Goal: Information Seeking & Learning: Learn about a topic

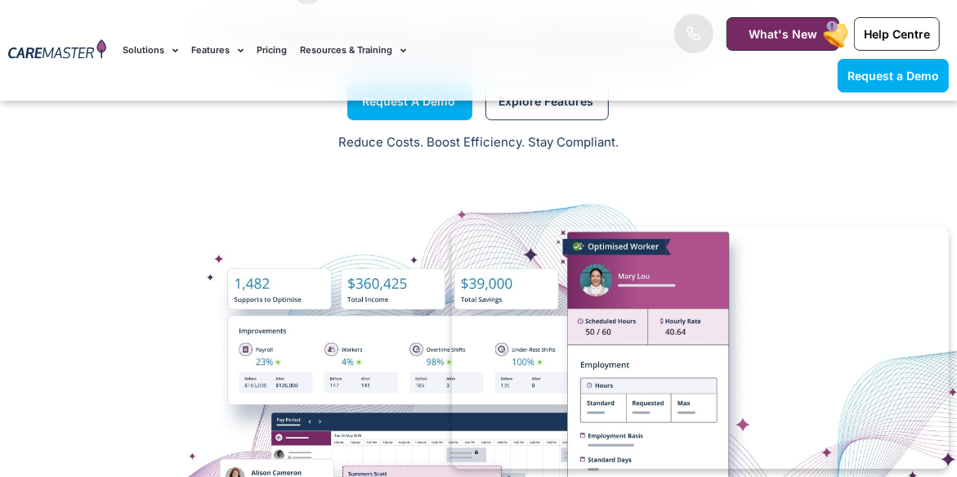
scroll to position [163, 0]
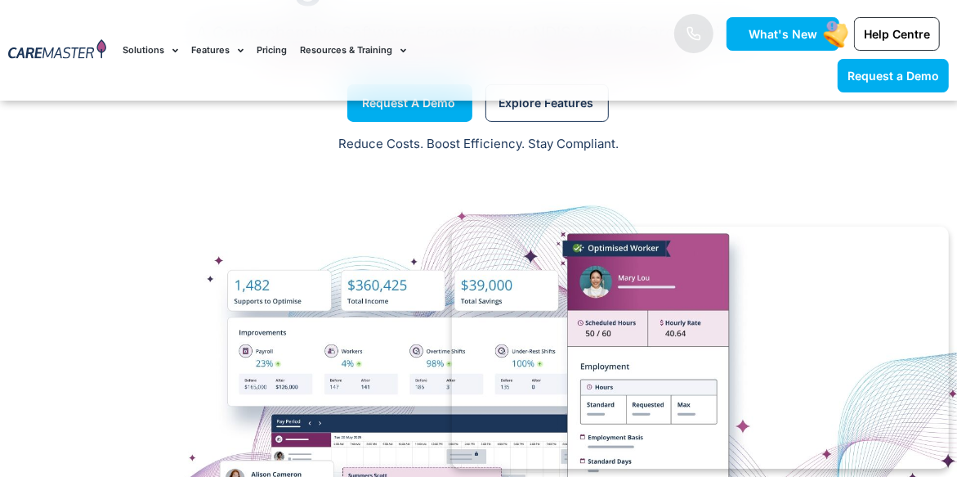
click at [815, 35] on span "What's New" at bounding box center [783, 34] width 69 height 14
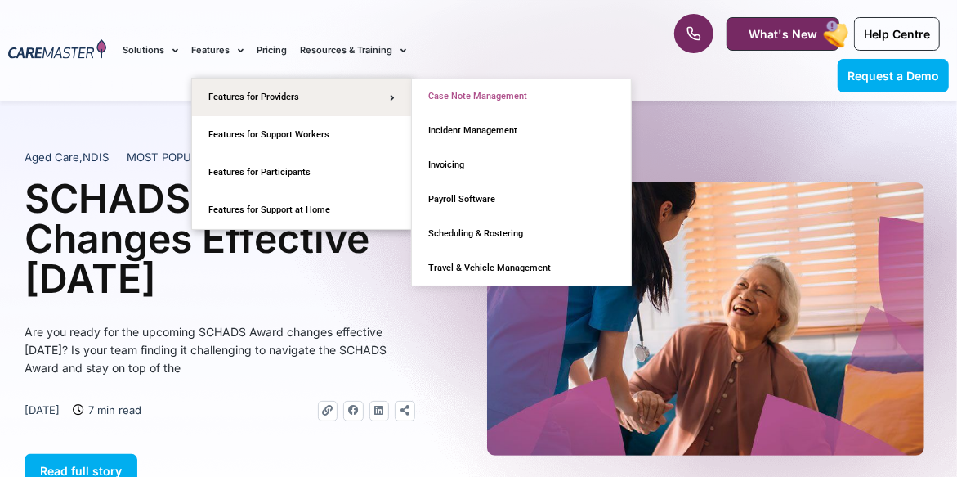
click at [473, 95] on link "Case Note Management" at bounding box center [521, 96] width 219 height 34
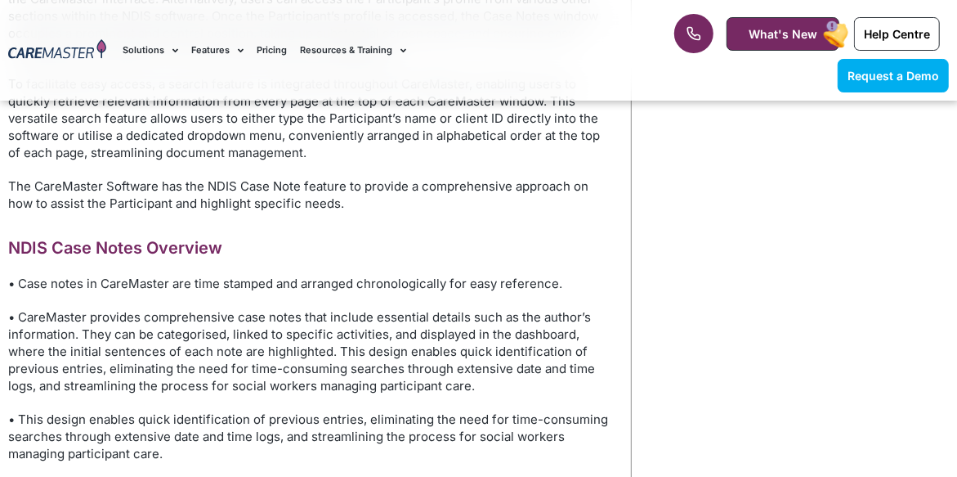
scroll to position [981, 0]
